Goal: Task Accomplishment & Management: Complete application form

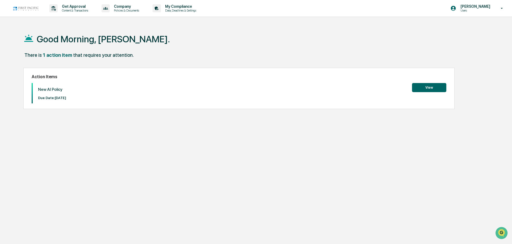
click at [423, 87] on button "View" at bounding box center [429, 87] width 34 height 9
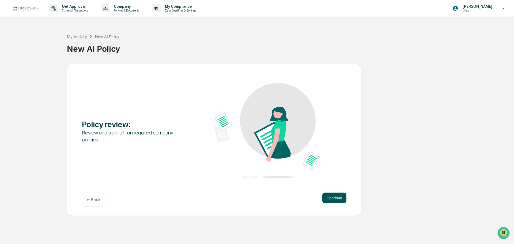
click at [335, 198] on button "Continue" at bounding box center [335, 198] width 24 height 11
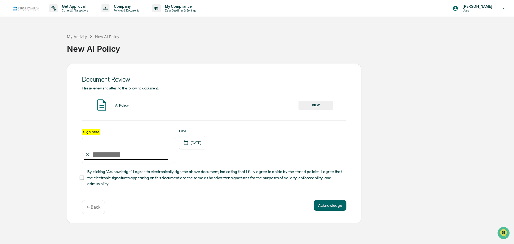
click at [314, 106] on button "VIEW" at bounding box center [316, 105] width 35 height 9
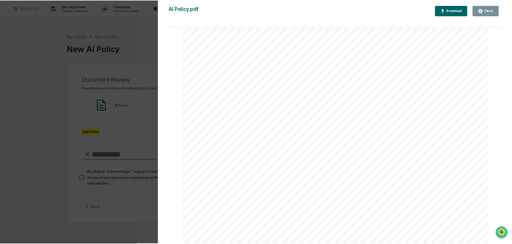
scroll to position [140, 0]
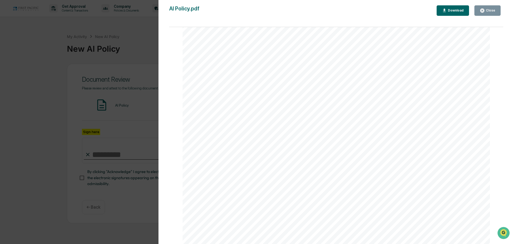
click at [485, 11] on icon "button" at bounding box center [483, 11] width 4 height 4
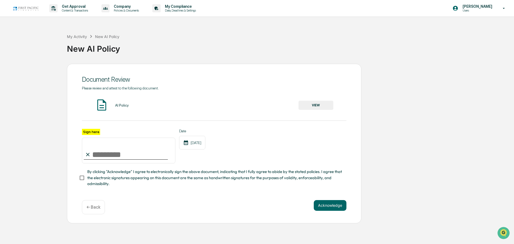
click at [92, 155] on input "Sign here" at bounding box center [129, 151] width 94 height 26
type input "**********"
click at [330, 207] on button "Acknowledge" at bounding box center [330, 205] width 33 height 11
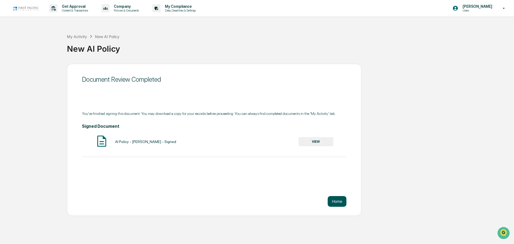
click at [340, 203] on button "Home" at bounding box center [337, 201] width 19 height 11
